Goal: Navigation & Orientation: Find specific page/section

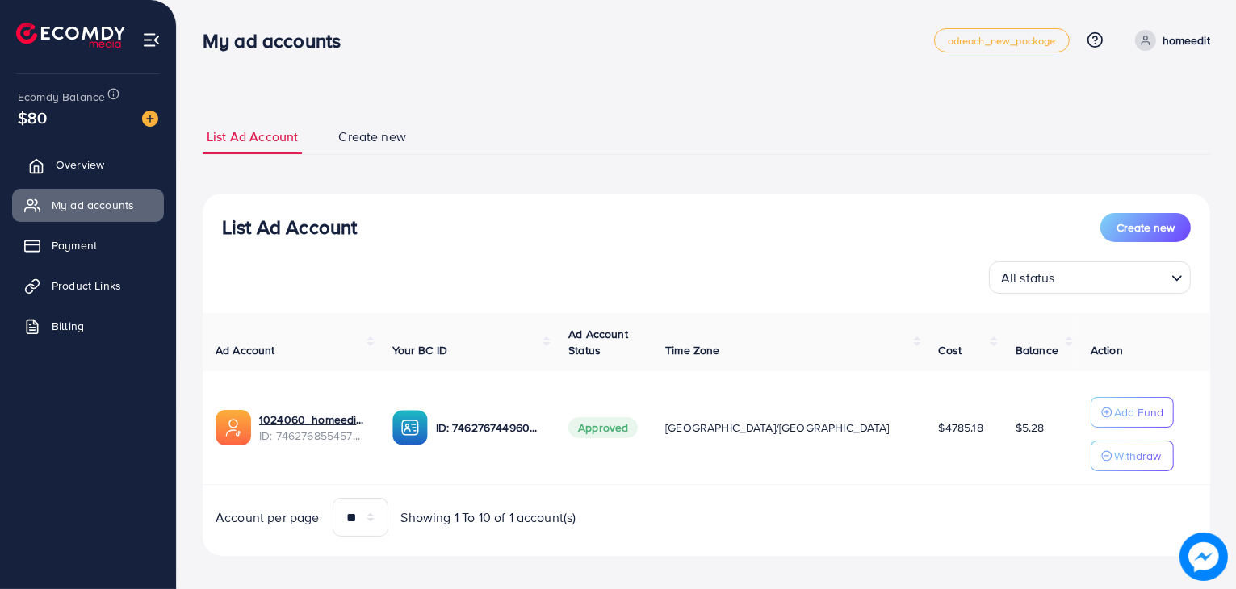
click at [81, 162] on span "Overview" at bounding box center [80, 165] width 48 height 16
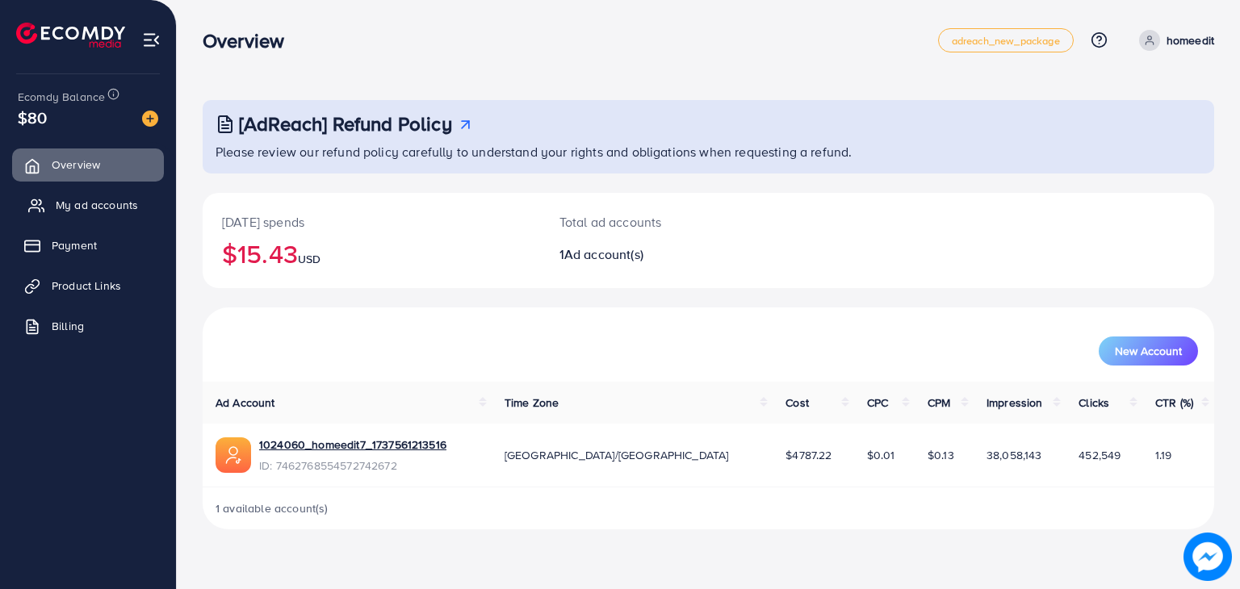
click at [81, 193] on link "My ad accounts" at bounding box center [88, 205] width 152 height 32
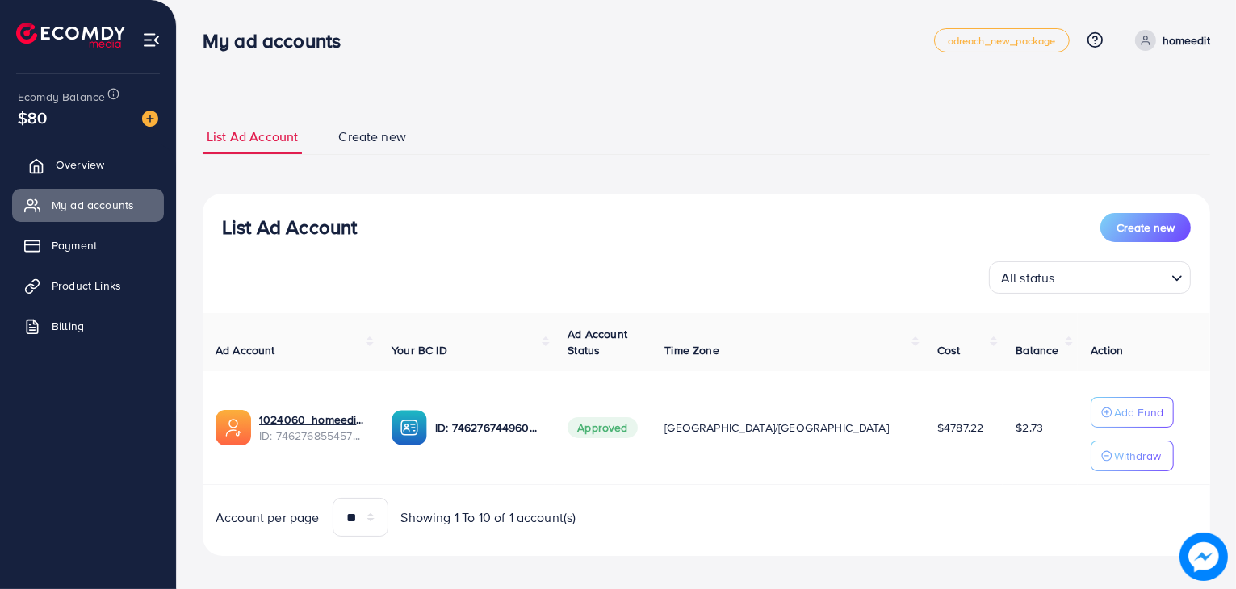
click at [103, 178] on link "Overview" at bounding box center [88, 165] width 152 height 32
